Goal: Task Accomplishment & Management: Manage account settings

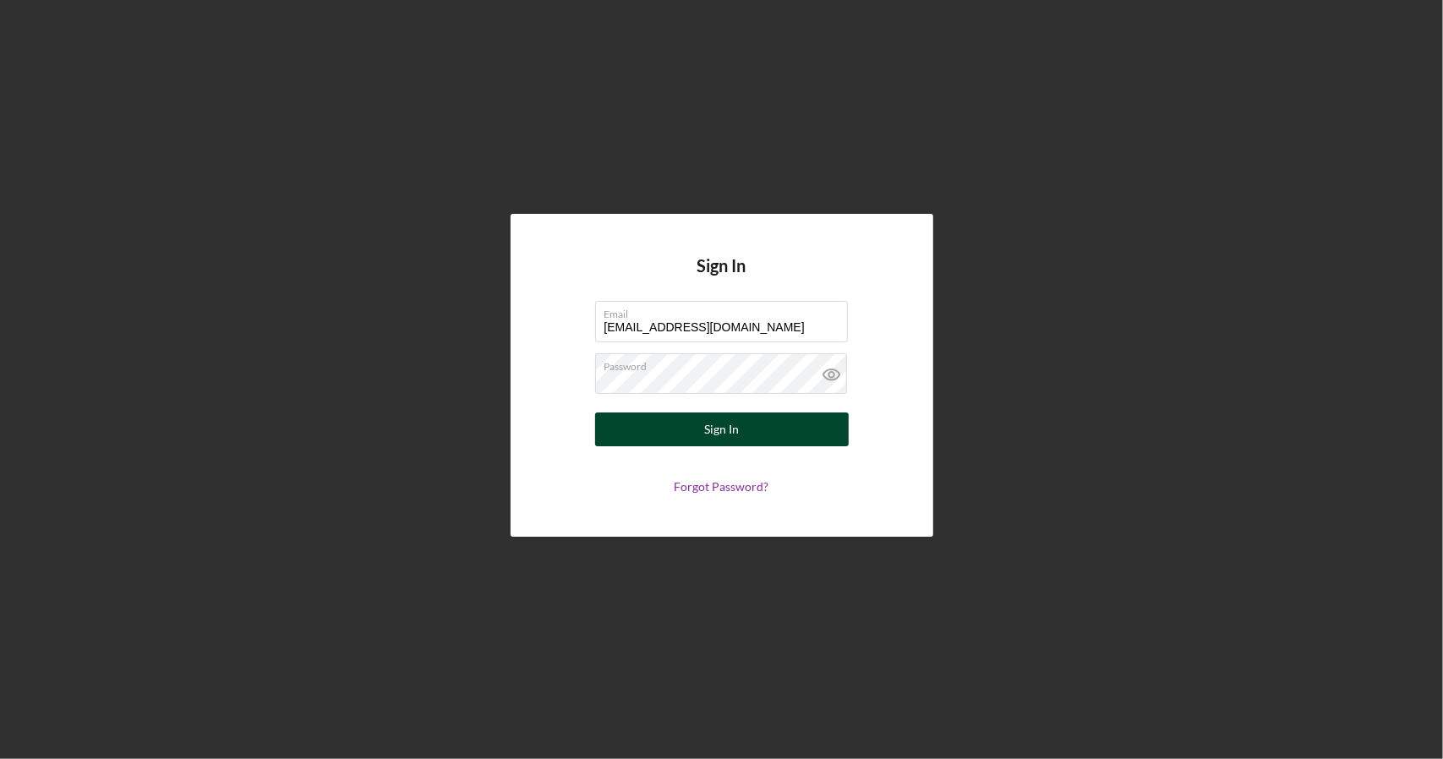
click at [752, 436] on button "Sign In" at bounding box center [722, 429] width 254 height 34
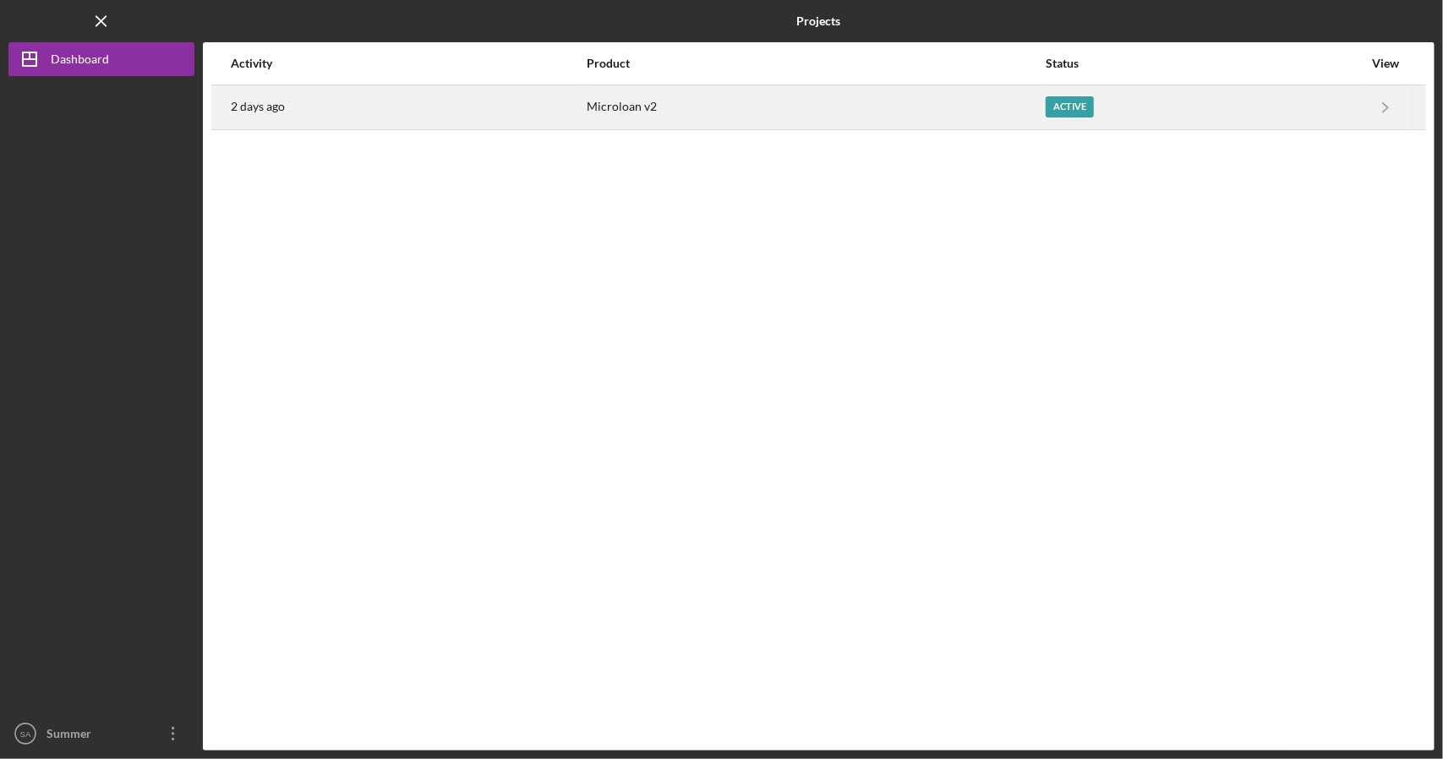
click at [1118, 98] on div "Active" at bounding box center [1204, 107] width 317 height 42
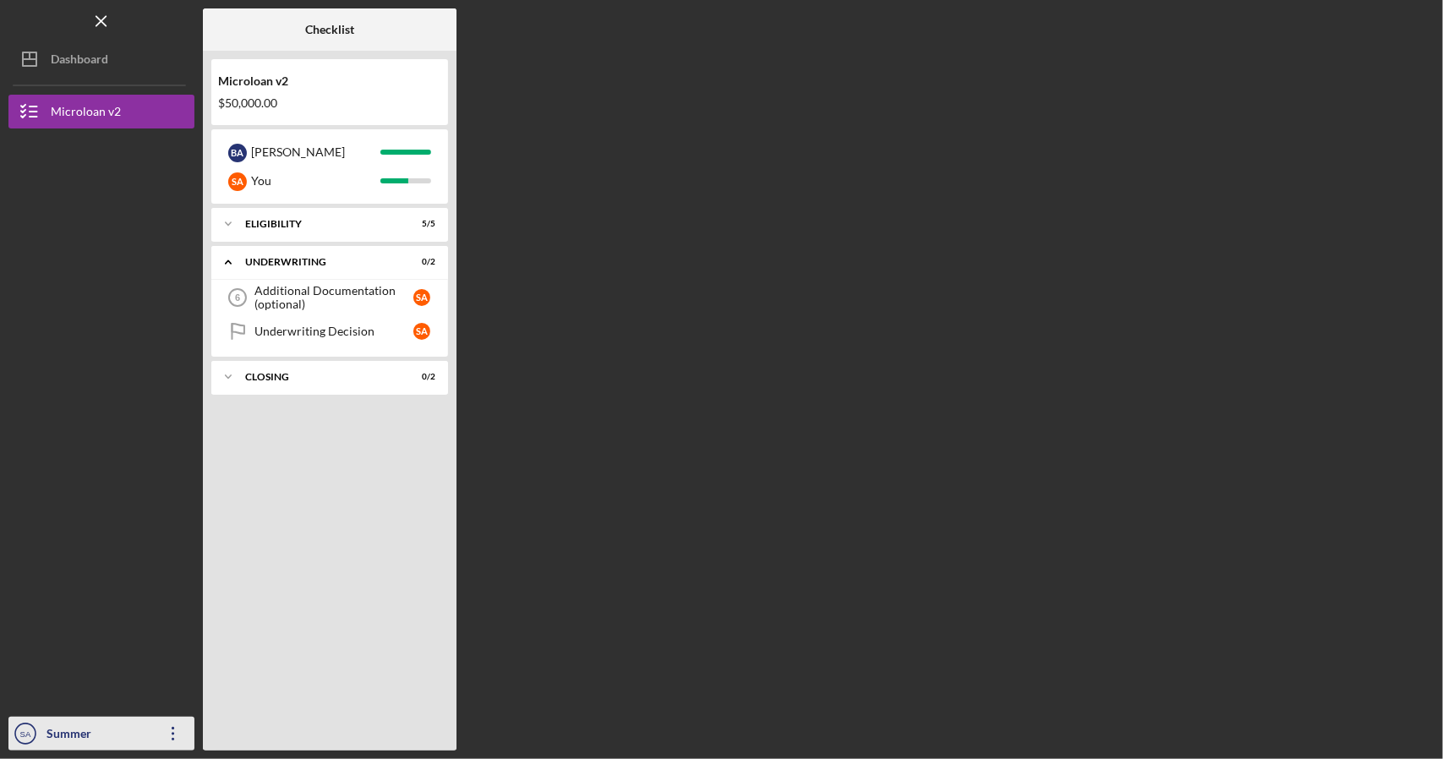
click at [119, 733] on div "Summer [PERSON_NAME]" at bounding box center [97, 751] width 110 height 68
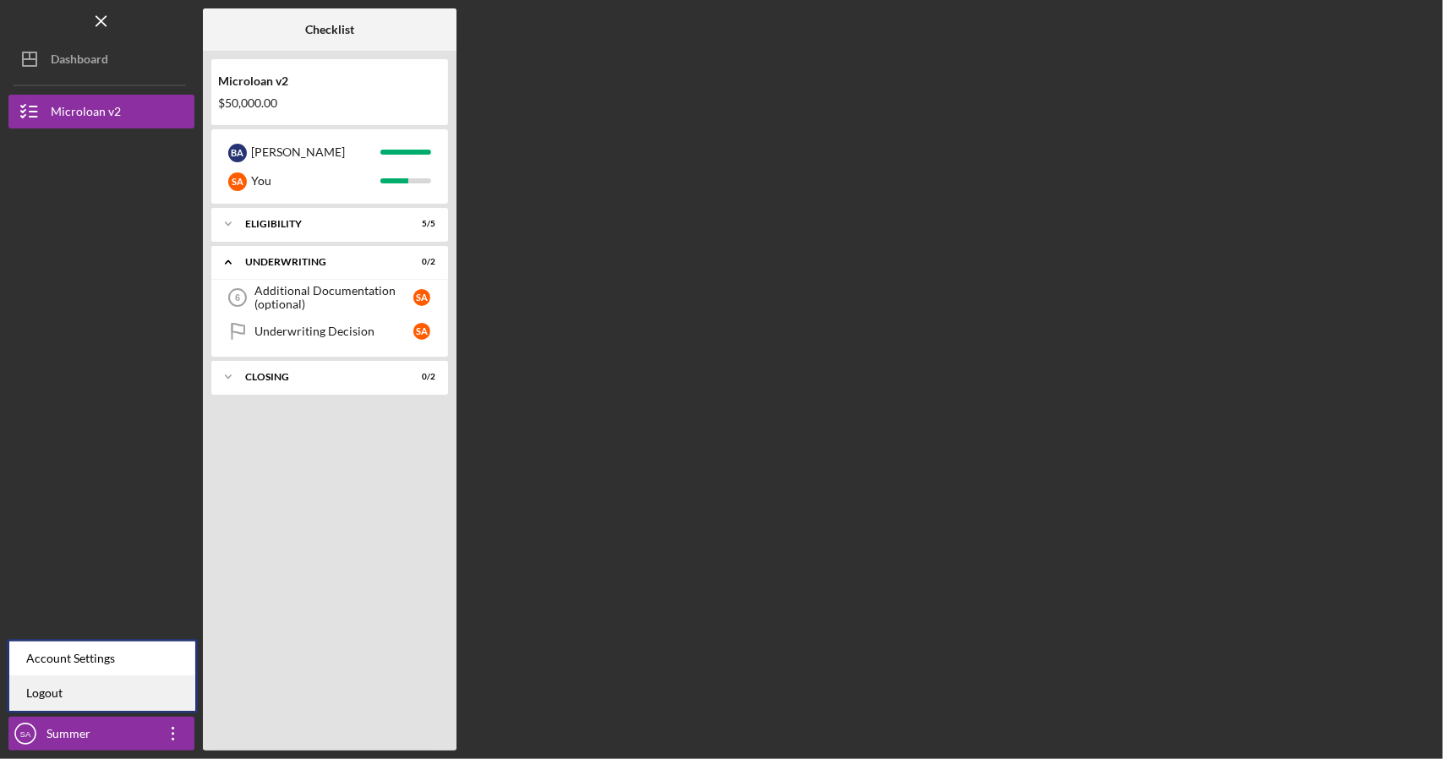
click at [131, 691] on link "Logout" at bounding box center [102, 693] width 186 height 35
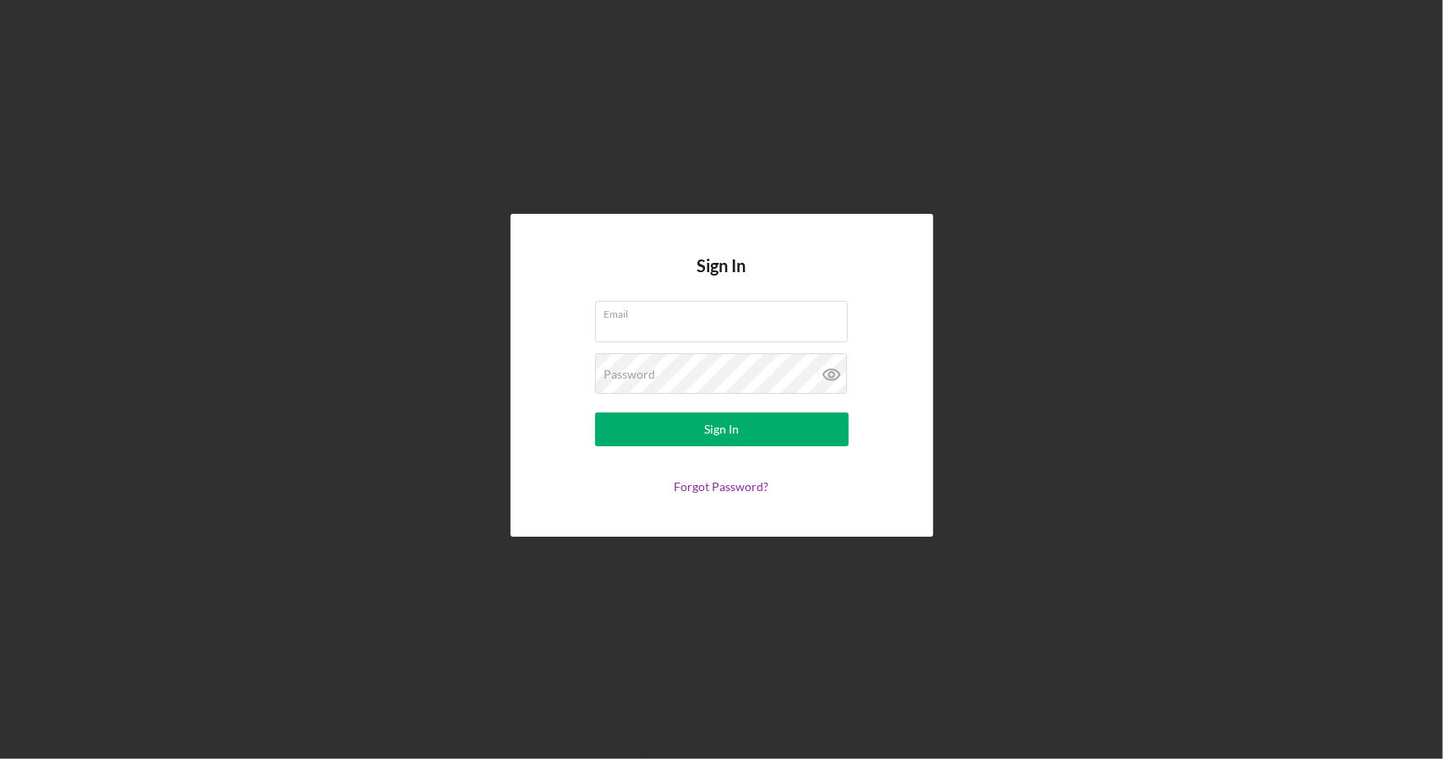
type input "[EMAIL_ADDRESS][DOMAIN_NAME]"
